Goal: Transaction & Acquisition: Purchase product/service

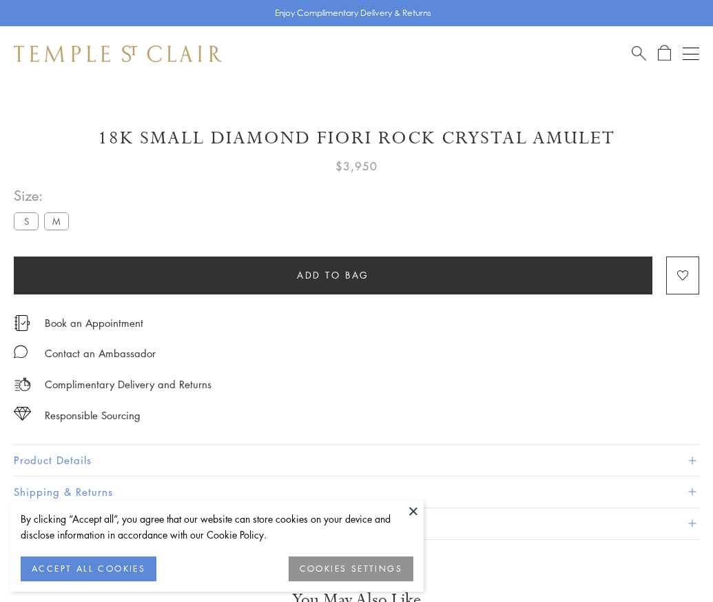
click at [333, 274] on span "Add to bag" at bounding box center [333, 274] width 72 height 15
